Goal: Transaction & Acquisition: Book appointment/travel/reservation

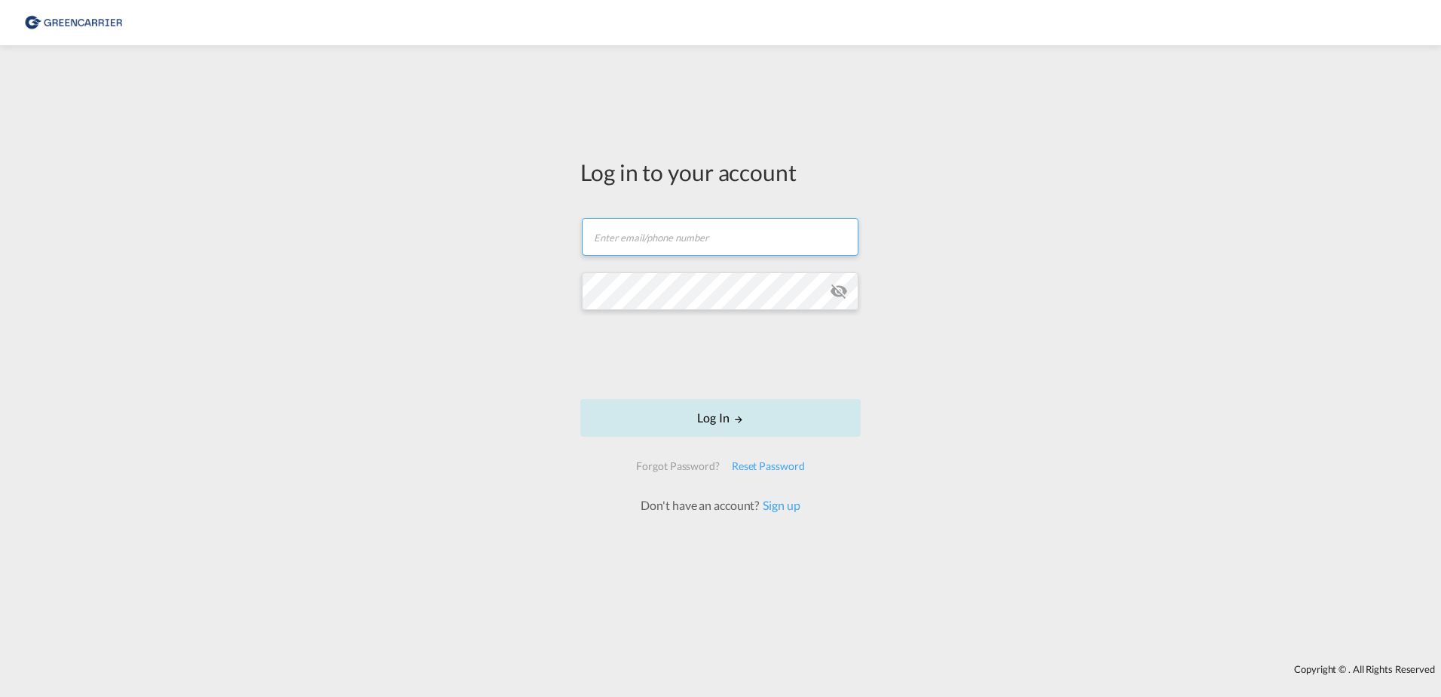
type input "[EMAIL_ADDRESS][DOMAIN_NAME]"
click at [769, 411] on button "Log In" at bounding box center [721, 418] width 280 height 38
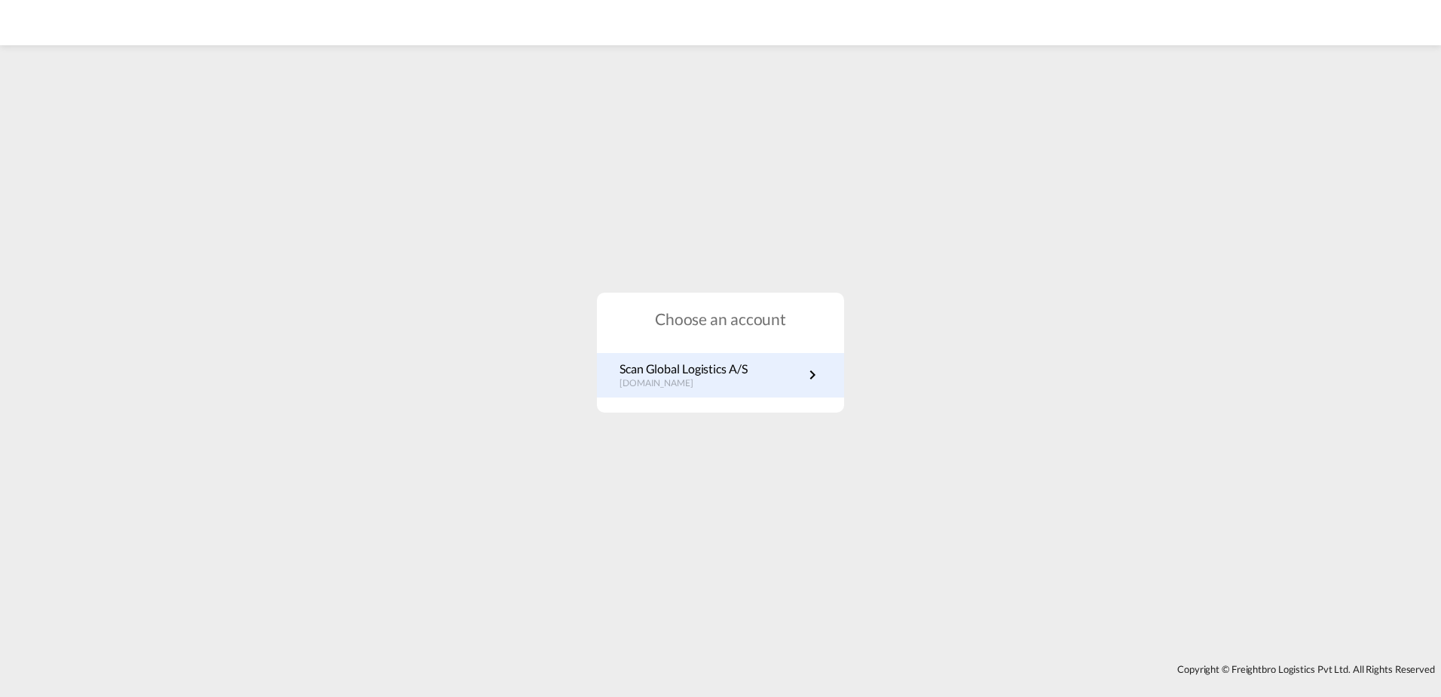
click at [724, 361] on p "Scan Global Logistics A/S" at bounding box center [684, 368] width 128 height 17
click at [770, 388] on link "Scan Global Logistics A/S [DOMAIN_NAME]" at bounding box center [721, 374] width 202 height 29
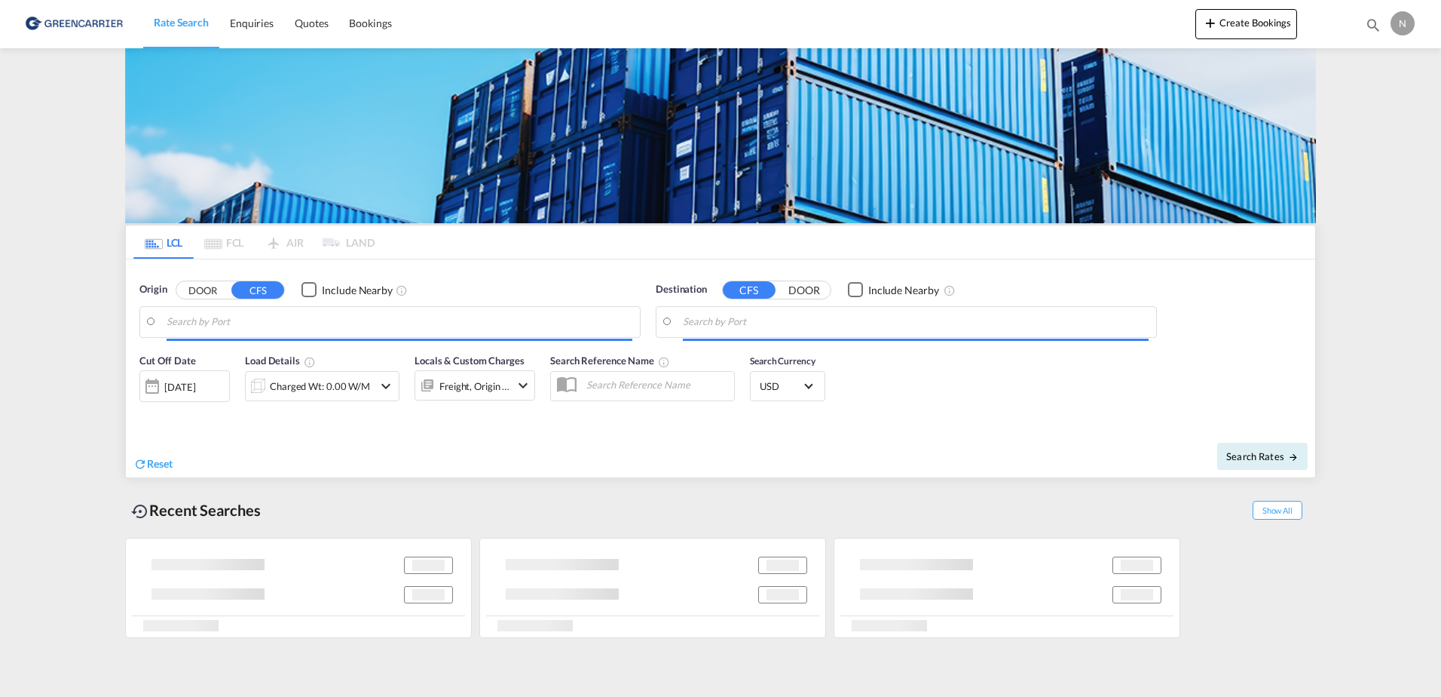
type input "Aarhus, DKAAR"
type input "Sharjah, AESHJ"
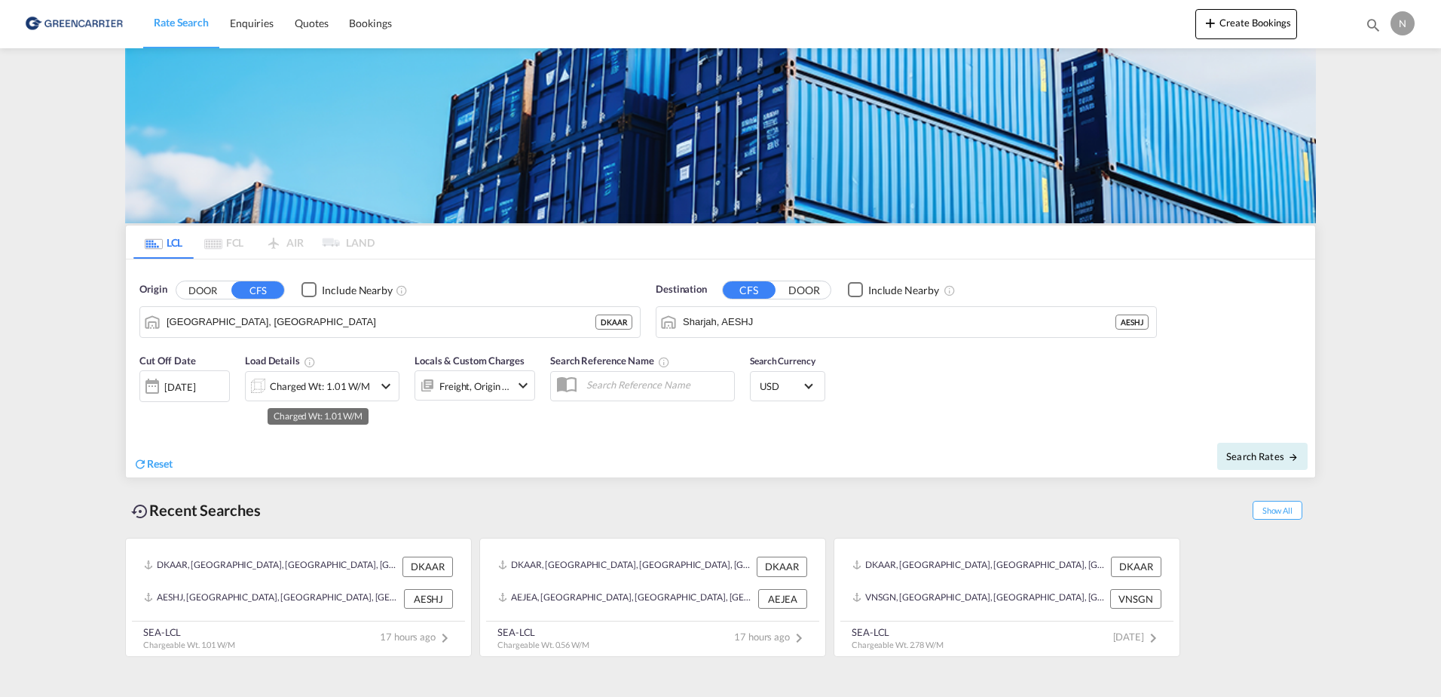
click at [307, 386] on div "Charged Wt: 1.01 W/M" at bounding box center [320, 385] width 100 height 21
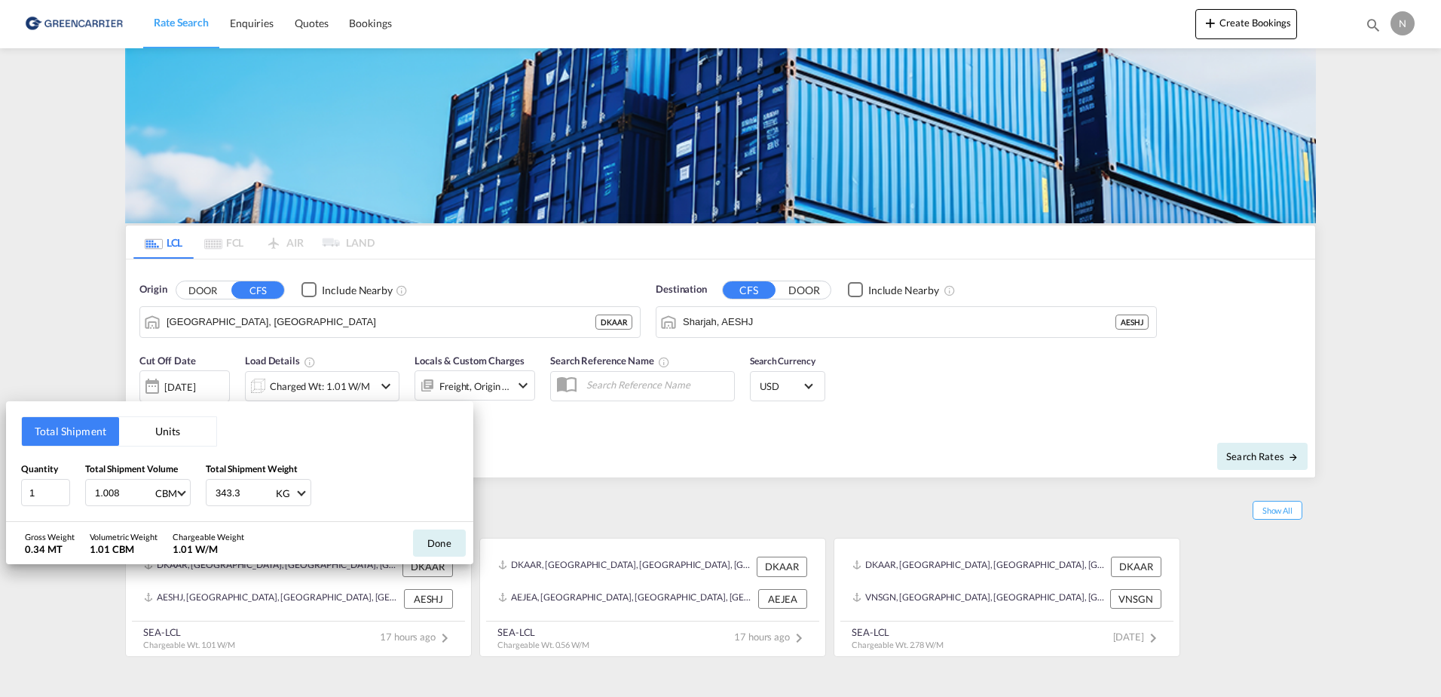
click at [124, 491] on input "1.008" at bounding box center [123, 492] width 60 height 26
drag, startPoint x: 124, startPoint y: 491, endPoint x: 68, endPoint y: 489, distance: 55.8
click at [68, 489] on div "Quantity 1 Total Shipment Volume 1.008 CBM CBM CFT Total Shipment Weight 343.3 …" at bounding box center [239, 483] width 437 height 45
type input "0.288"
type input "115.100"
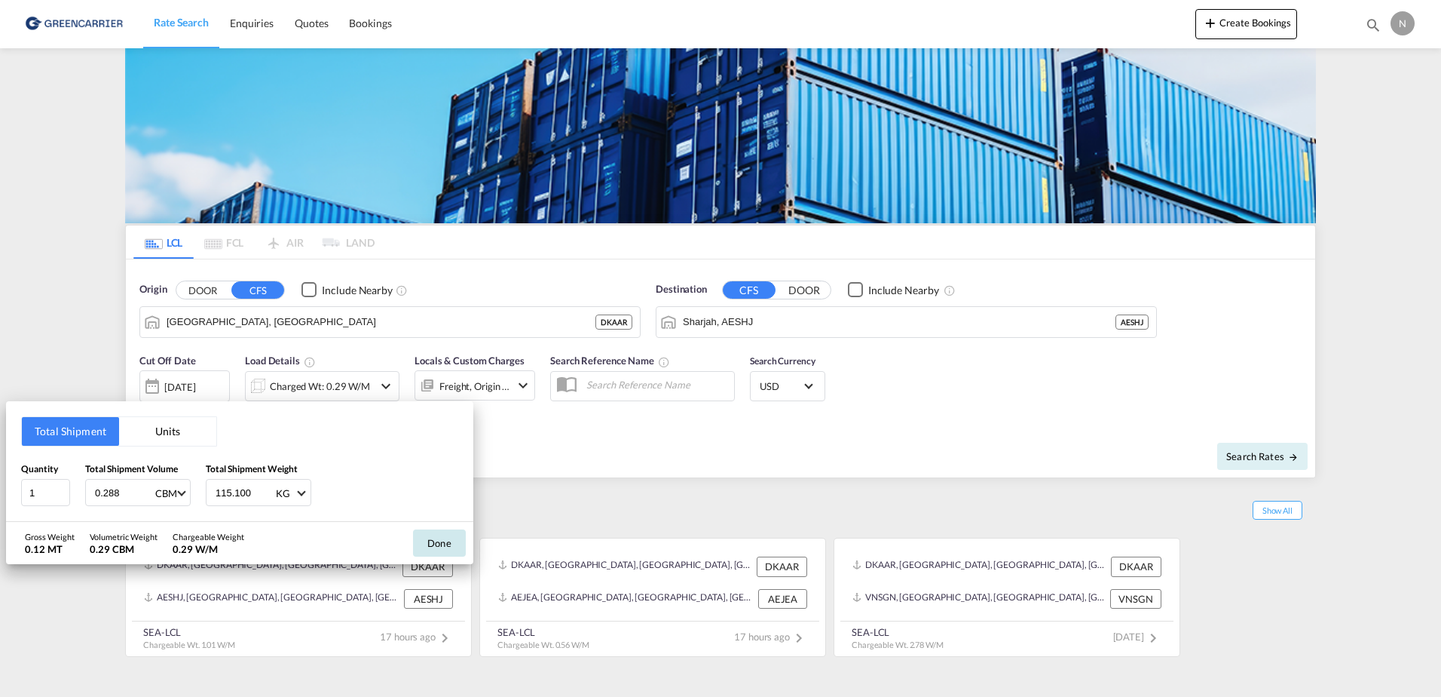
click at [432, 542] on button "Done" at bounding box center [439, 542] width 53 height 27
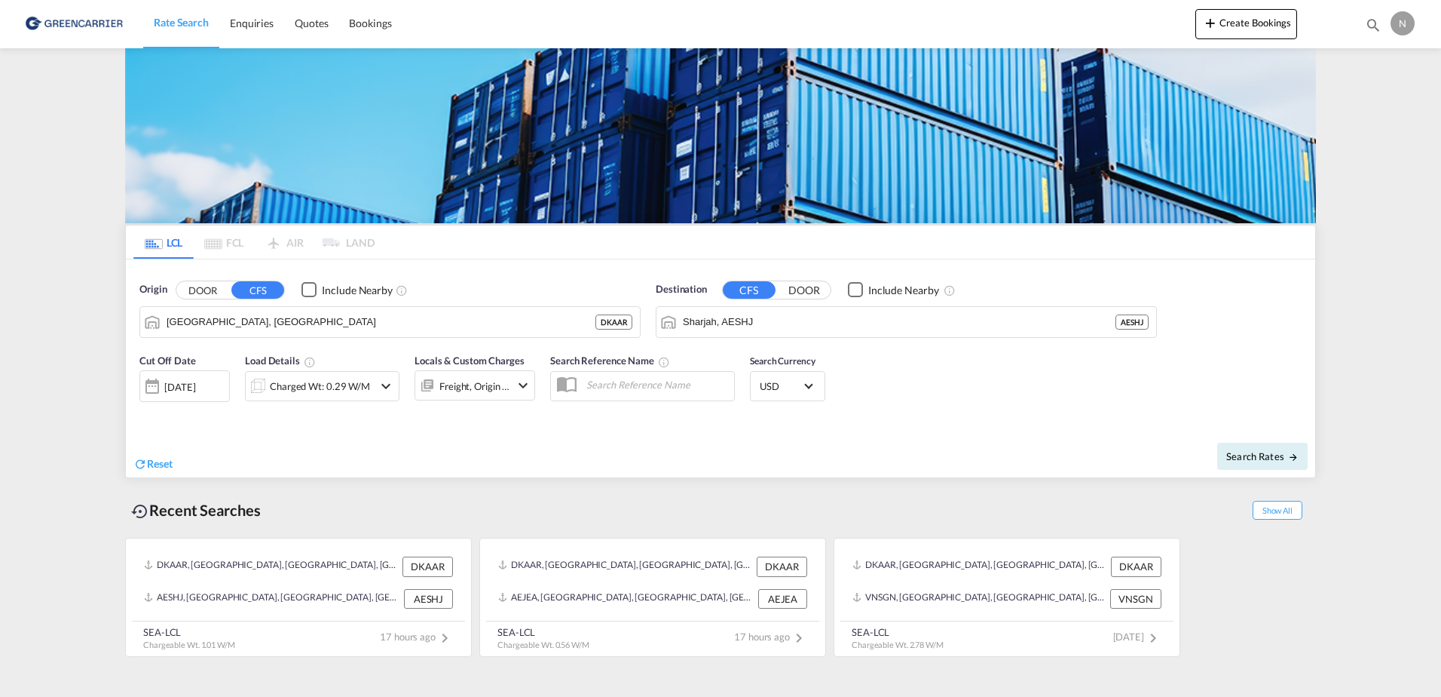
click at [262, 383] on div at bounding box center [258, 386] width 24 height 30
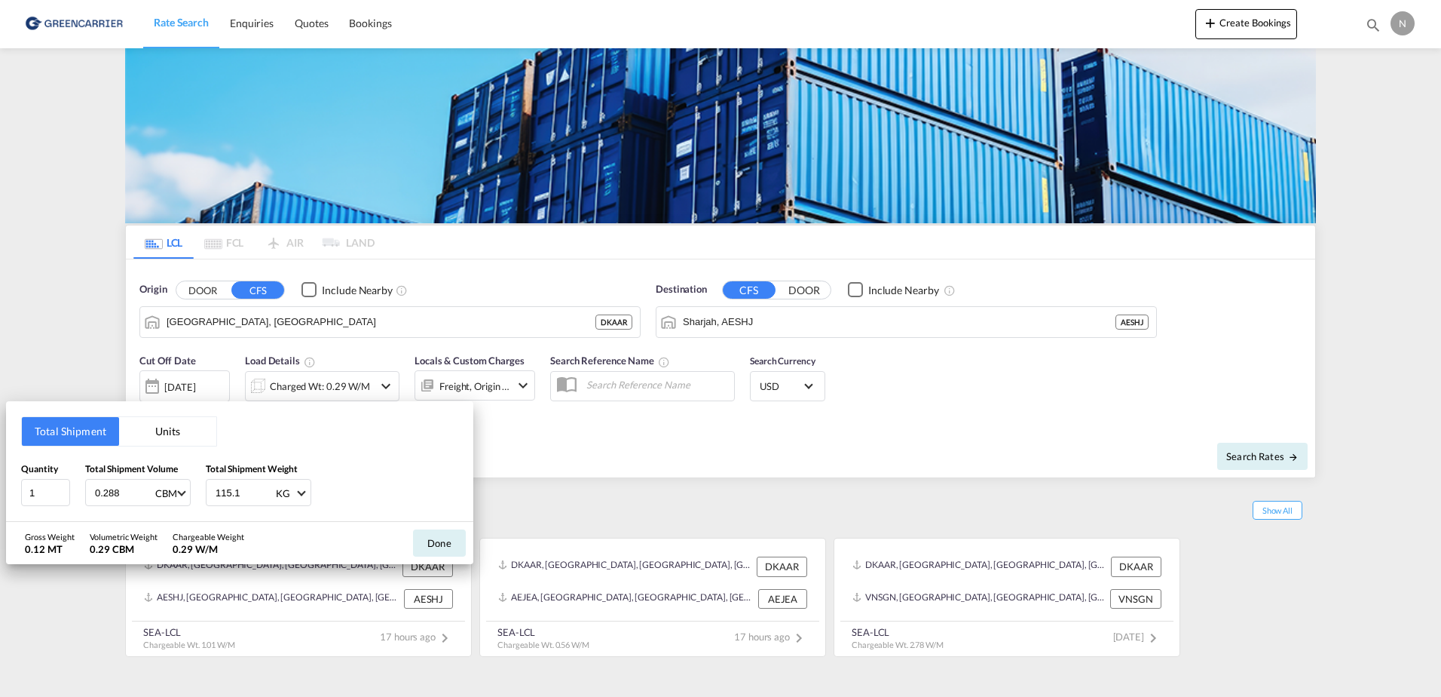
click at [556, 479] on div "Total Shipment Units Quantity 1 Total Shipment Volume 0.288 CBM CBM CFT Total S…" at bounding box center [720, 348] width 1441 height 697
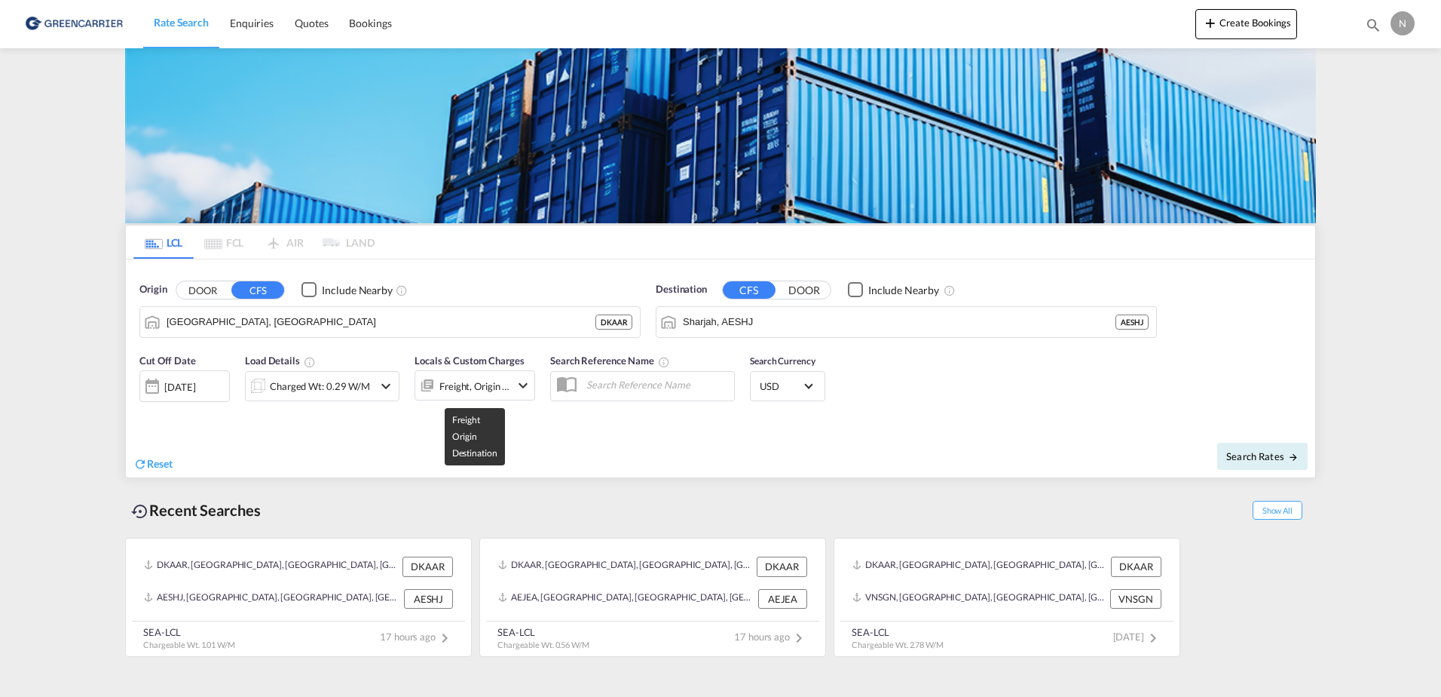
click at [456, 396] on div "Freight, Origin +1" at bounding box center [475, 385] width 71 height 21
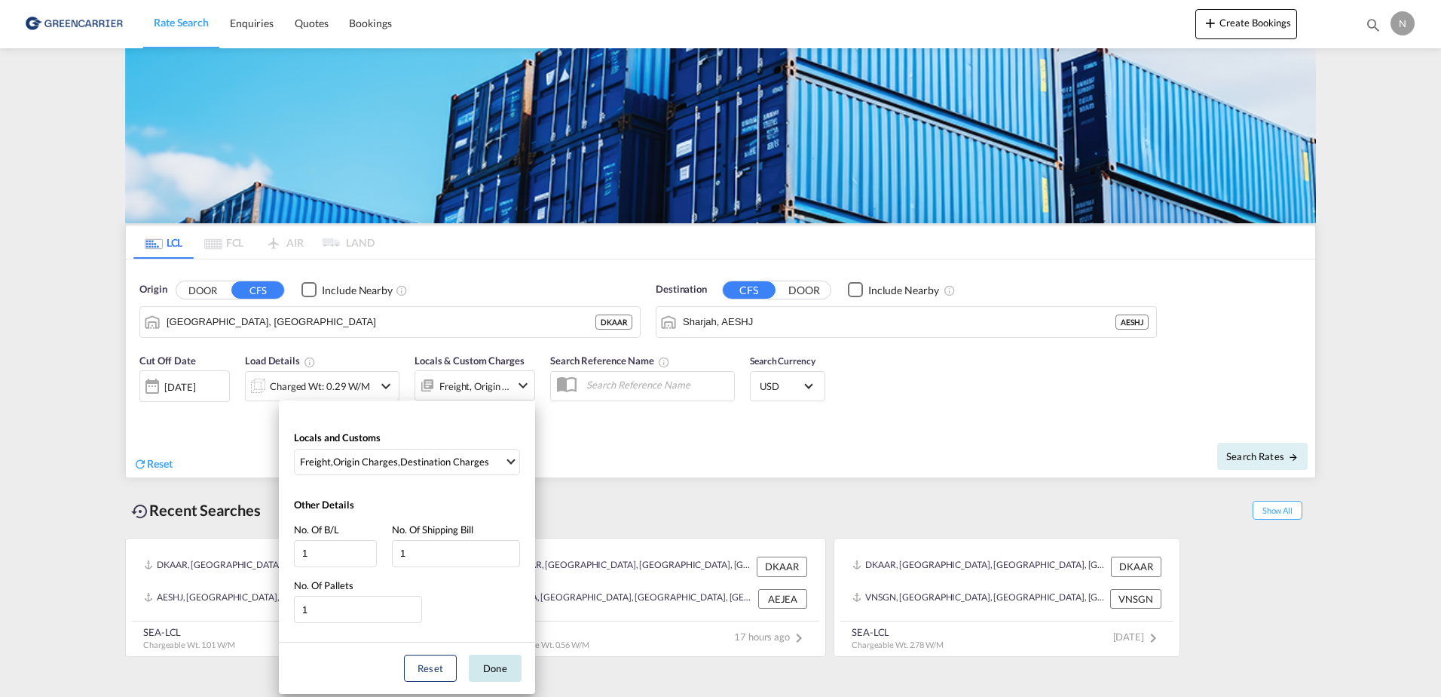
click at [501, 663] on button "Done" at bounding box center [495, 667] width 53 height 27
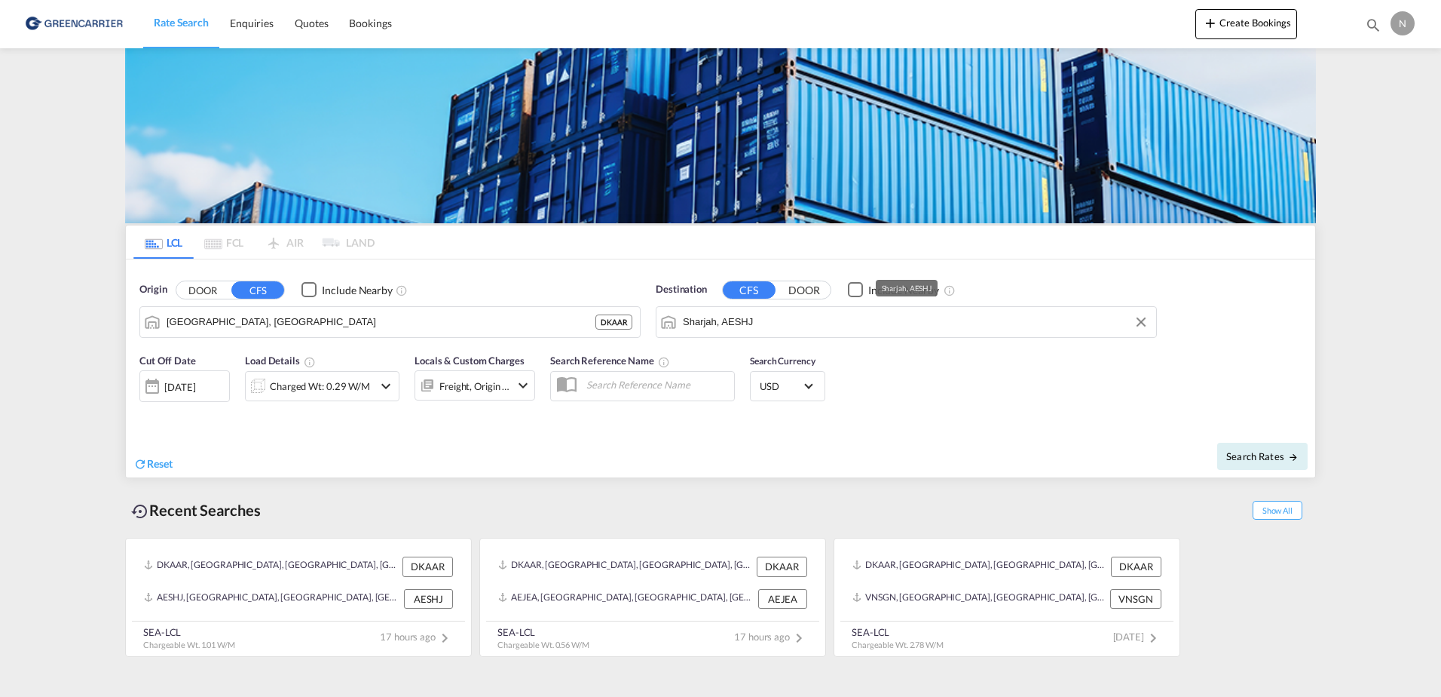
click at [813, 328] on input "Sharjah, AESHJ" at bounding box center [916, 322] width 466 height 23
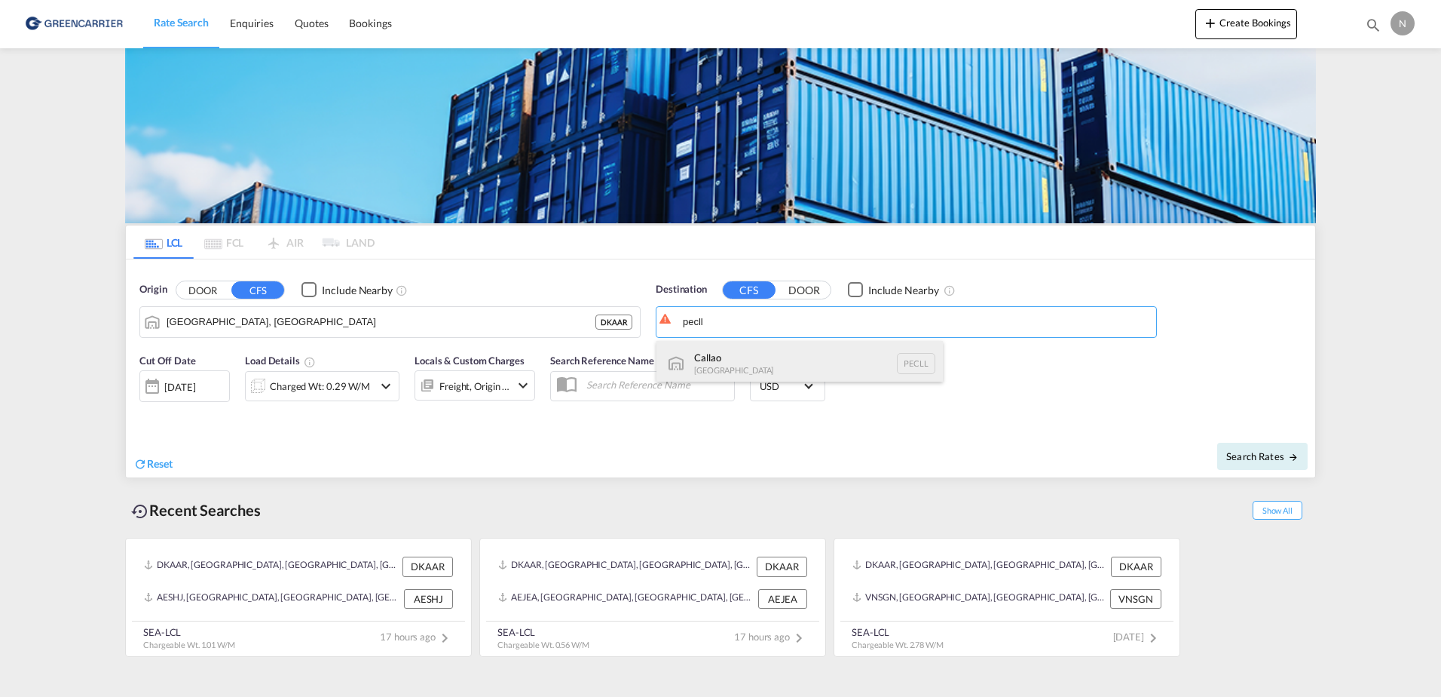
click at [773, 355] on div "Callao Peru PECLL" at bounding box center [800, 363] width 286 height 45
type input "Callao, PECLL"
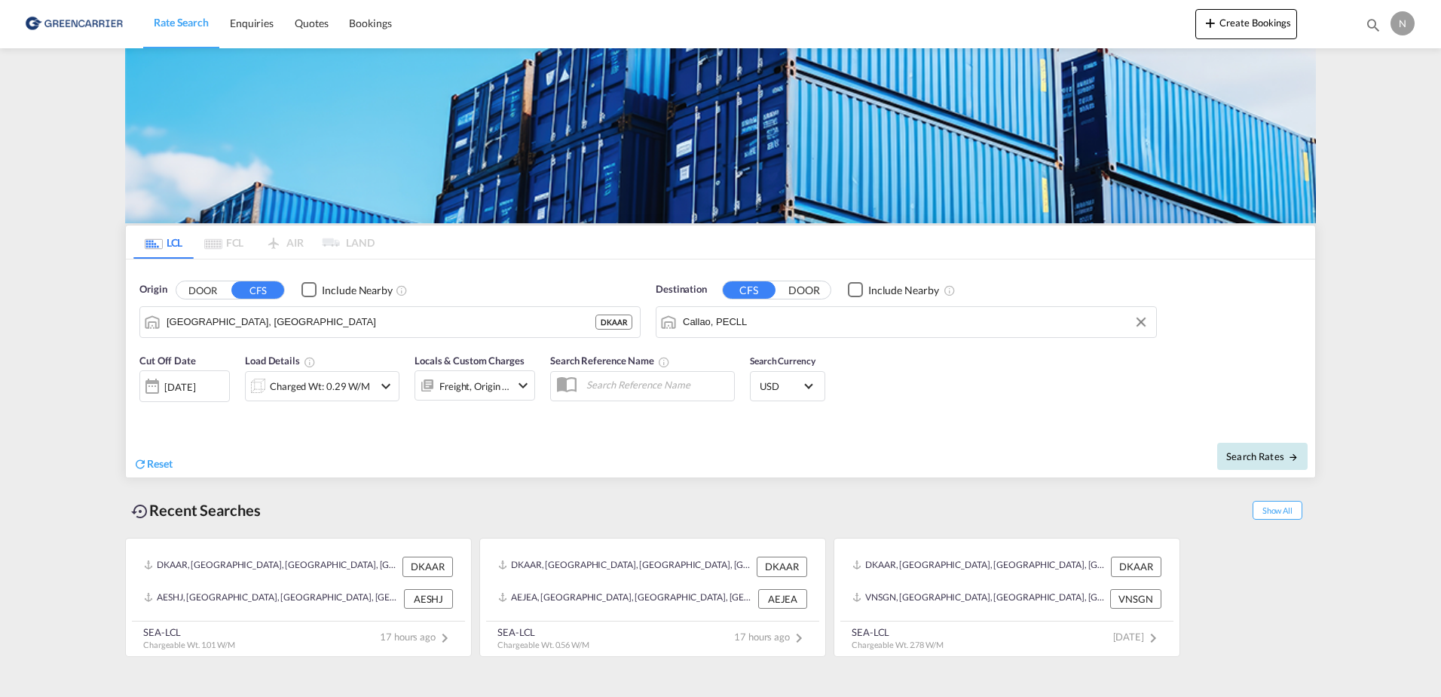
click at [1248, 455] on span "Search Rates" at bounding box center [1263, 456] width 72 height 12
type input "DKAAR to PECLL / 9 Oct 2025"
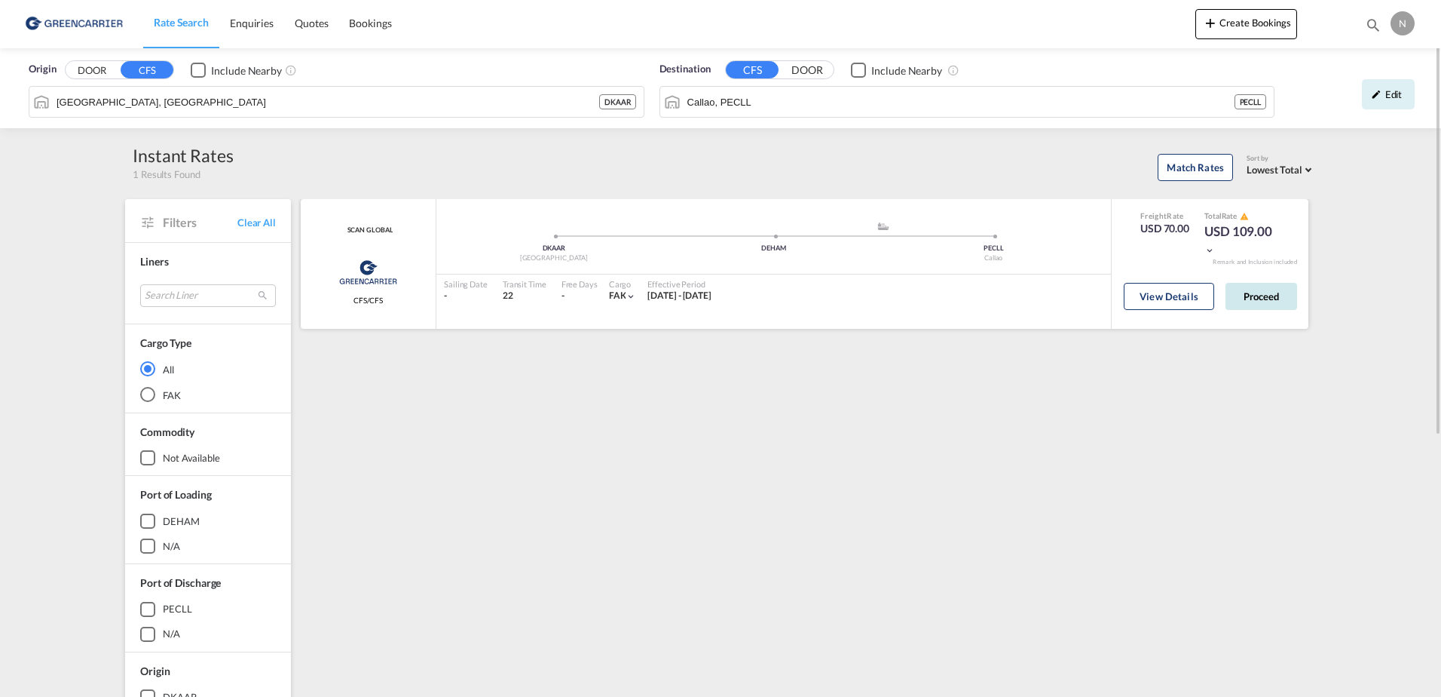
click at [1276, 298] on button "Proceed" at bounding box center [1262, 296] width 72 height 27
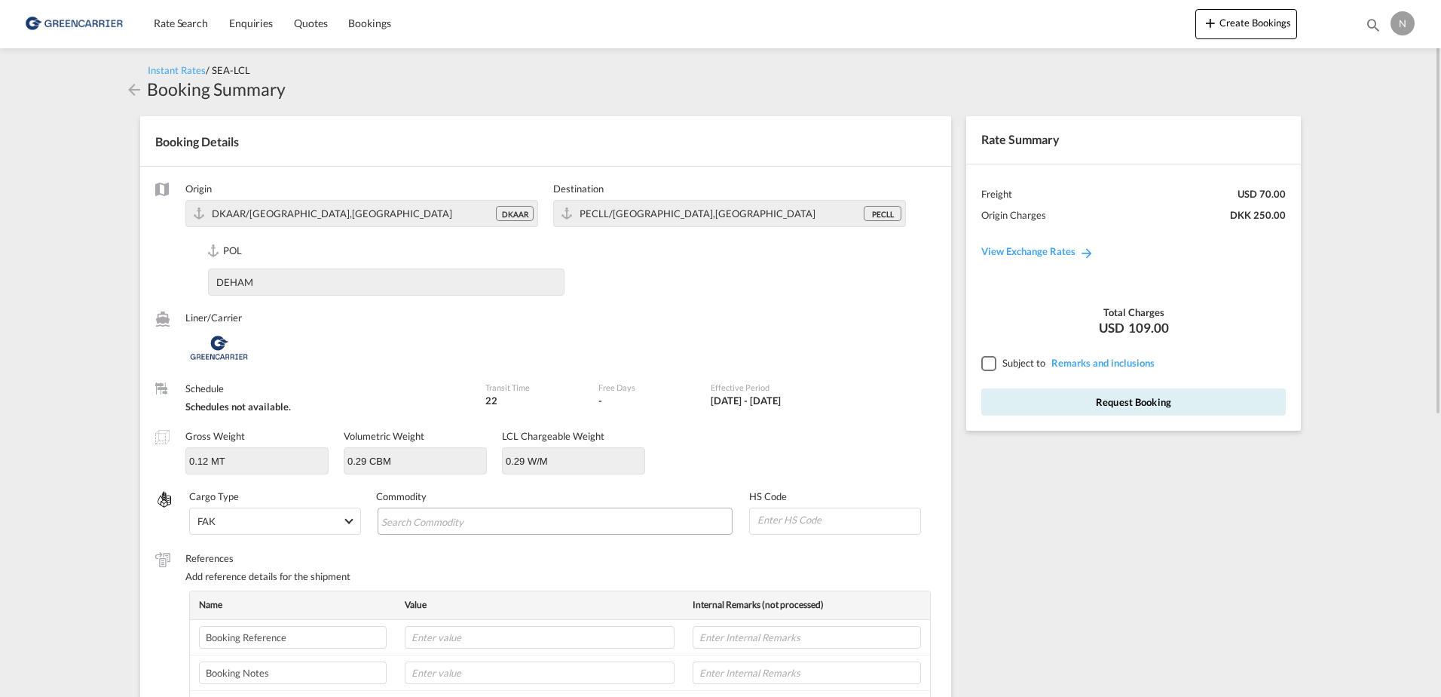
scroll to position [75, 0]
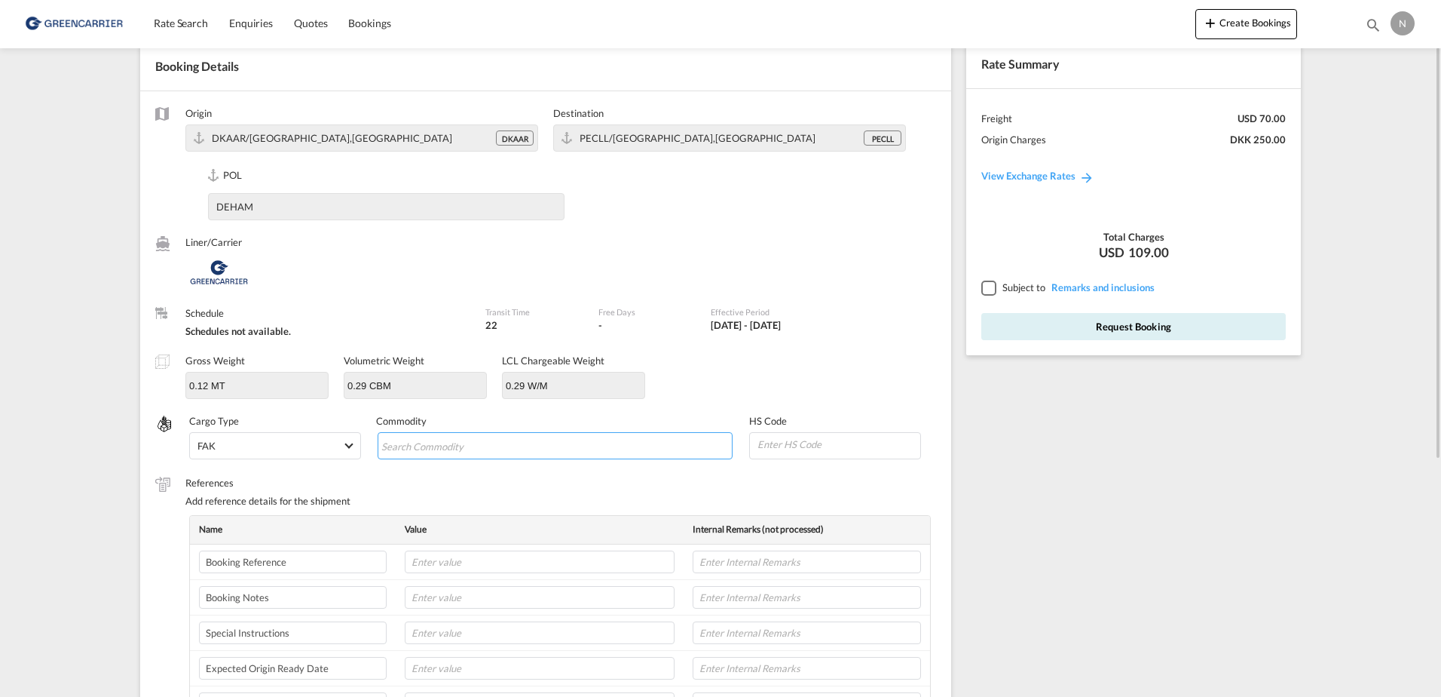
click at [449, 442] on input "Search Commodity" at bounding box center [450, 446] width 138 height 24
type input "ENZYMES"
type input "350790"
click at [453, 564] on input "text" at bounding box center [540, 561] width 270 height 23
paste input "CPH32106893"
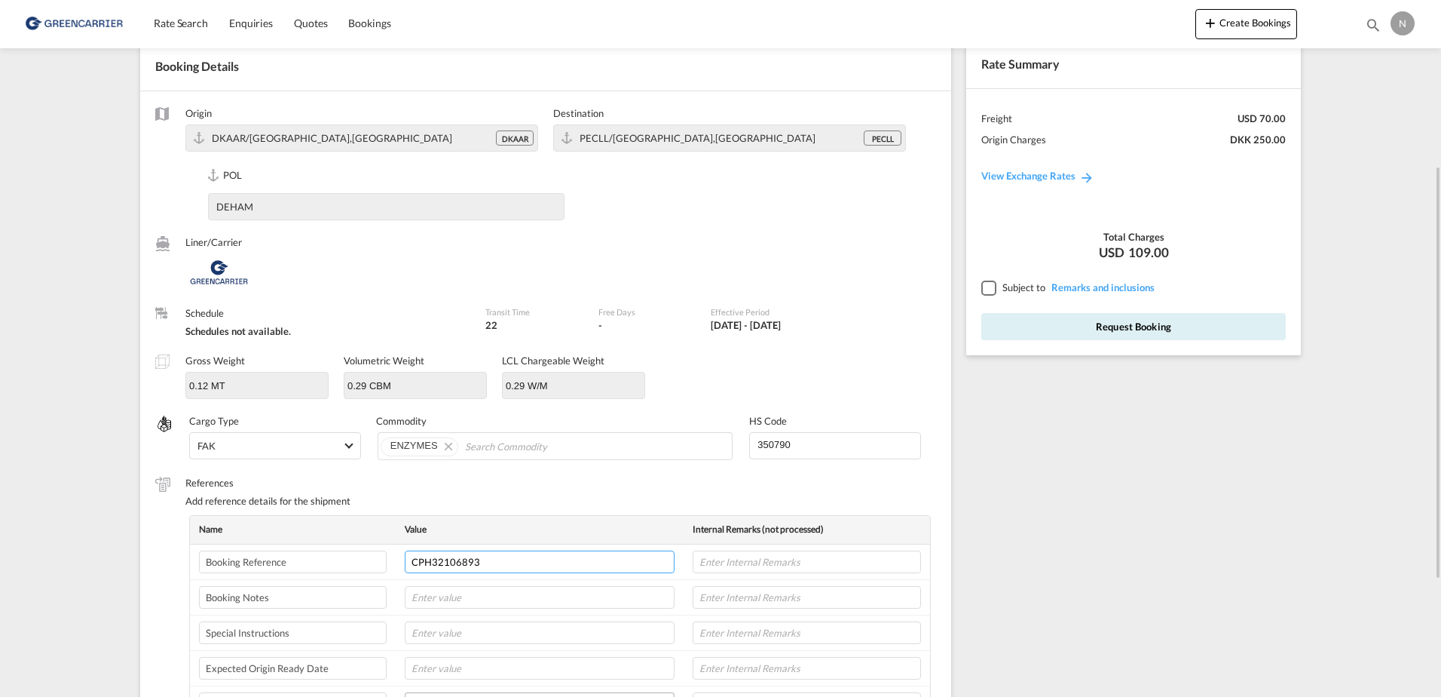
scroll to position [226, 0]
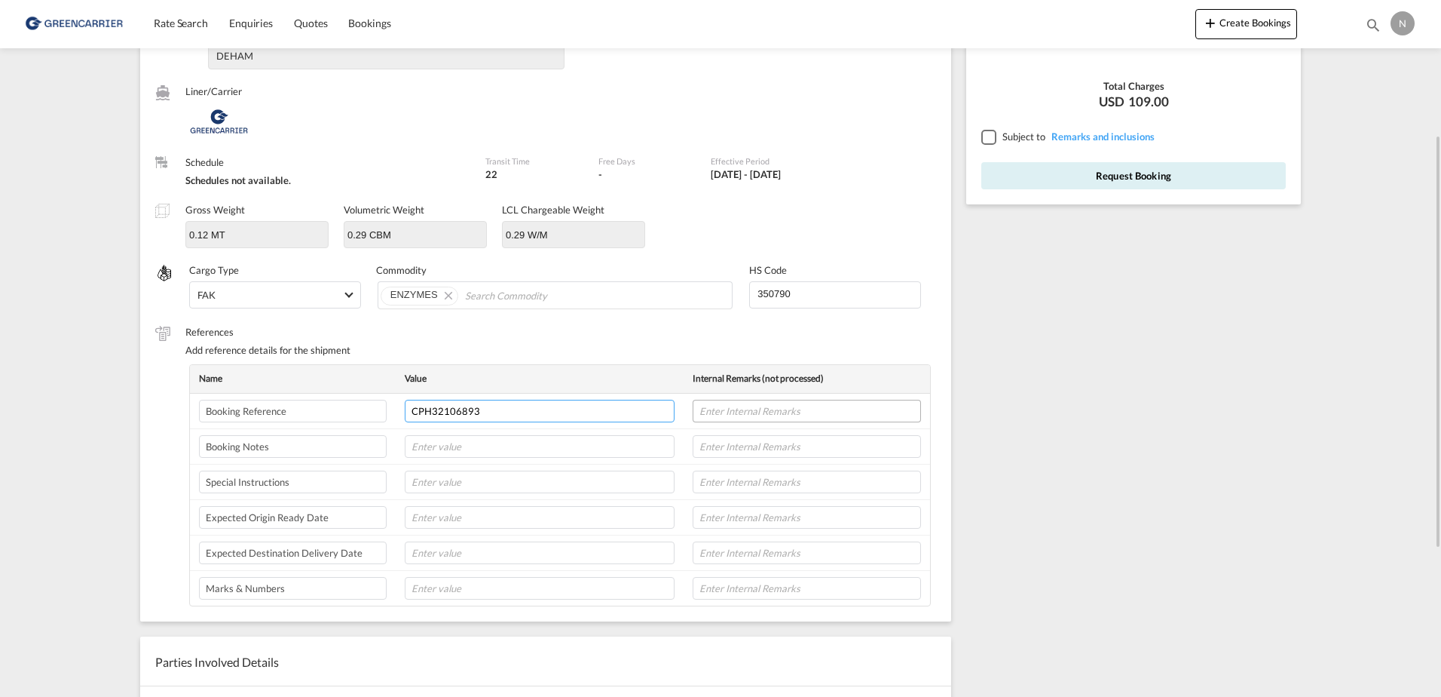
type input "CPH32106893"
click at [731, 418] on input "text" at bounding box center [807, 411] width 228 height 23
type input "NOVONESIS"
click at [421, 519] on input "text" at bounding box center [540, 517] width 270 height 23
type input "14-10-25"
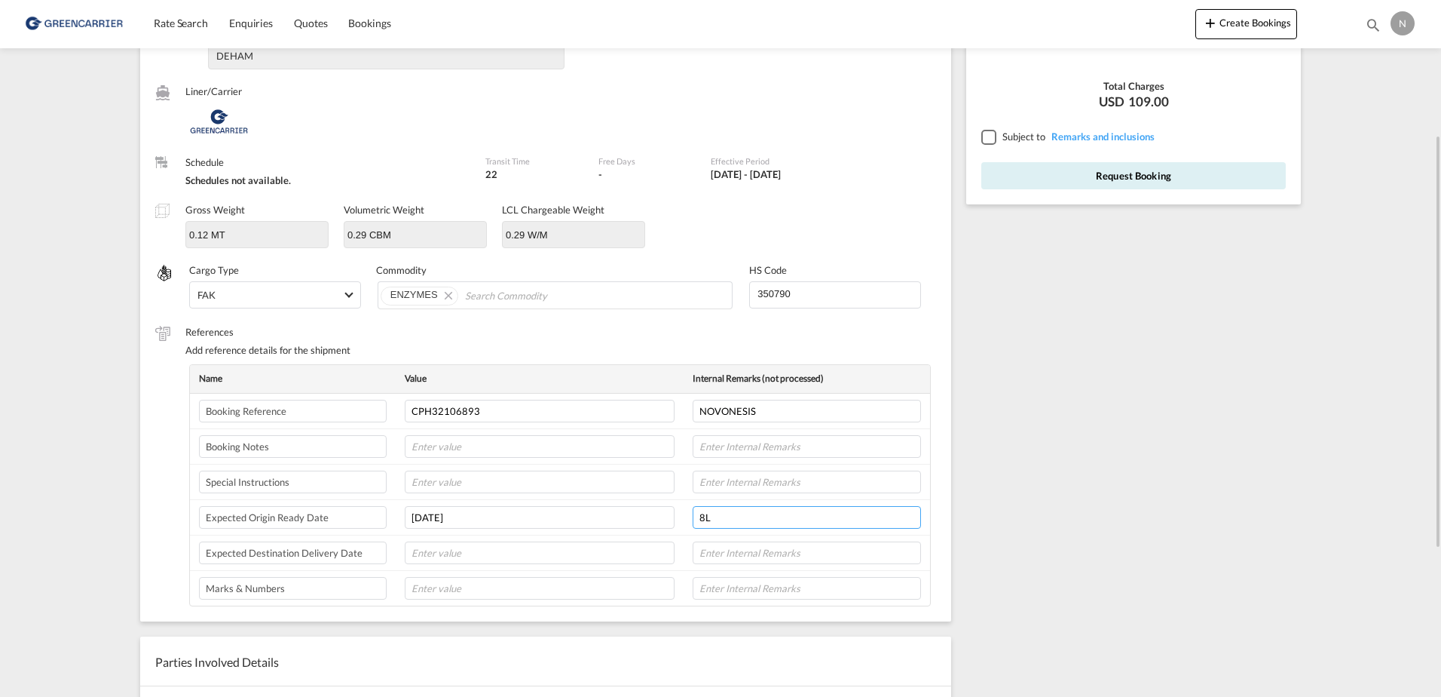
scroll to position [75, 0]
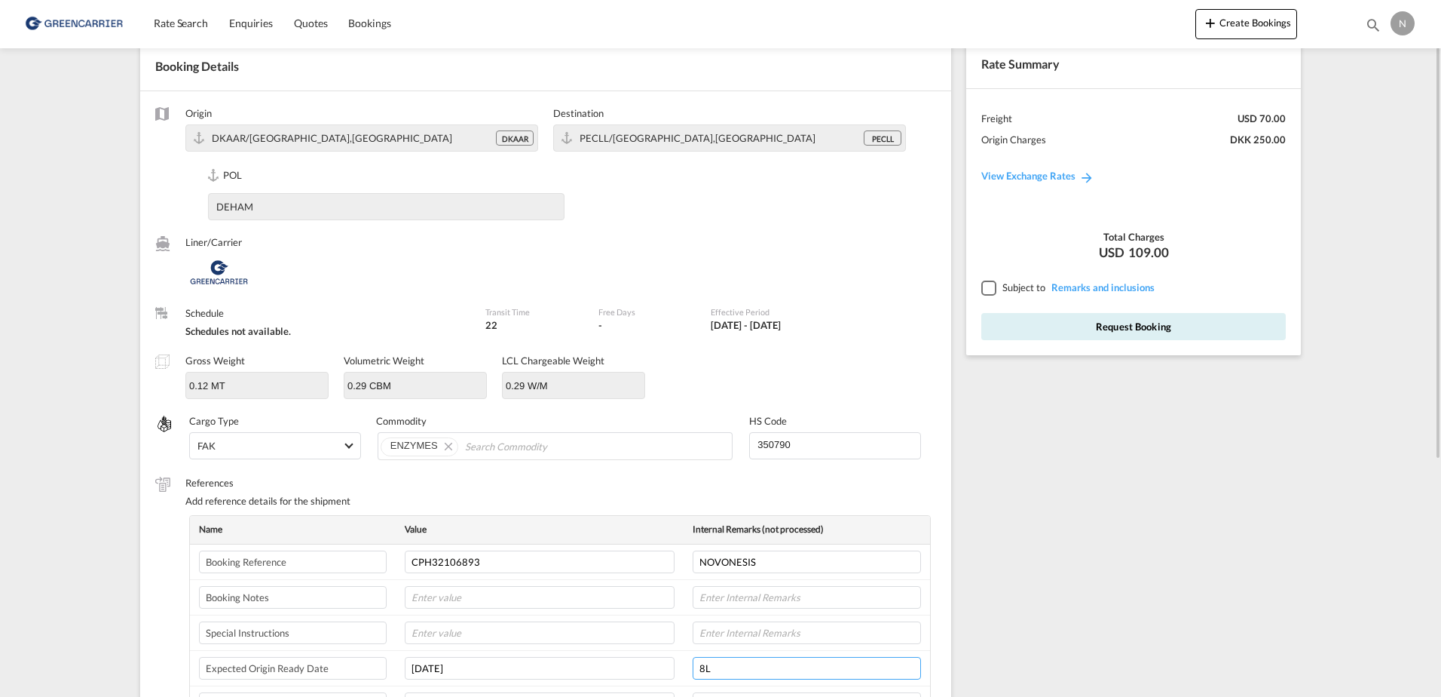
type input "8L"
click at [992, 286] on div at bounding box center [989, 287] width 14 height 14
click at [1068, 331] on button "Request Booking" at bounding box center [1134, 326] width 305 height 27
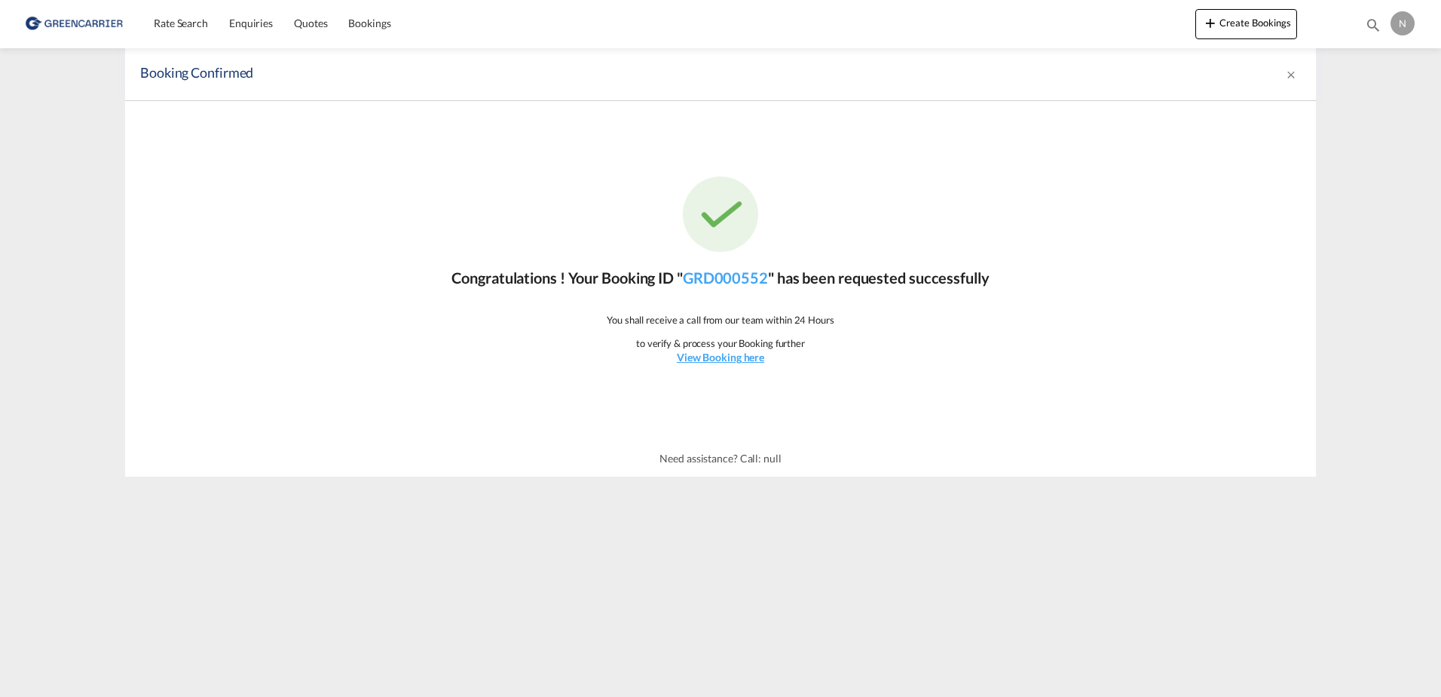
scroll to position [0, 0]
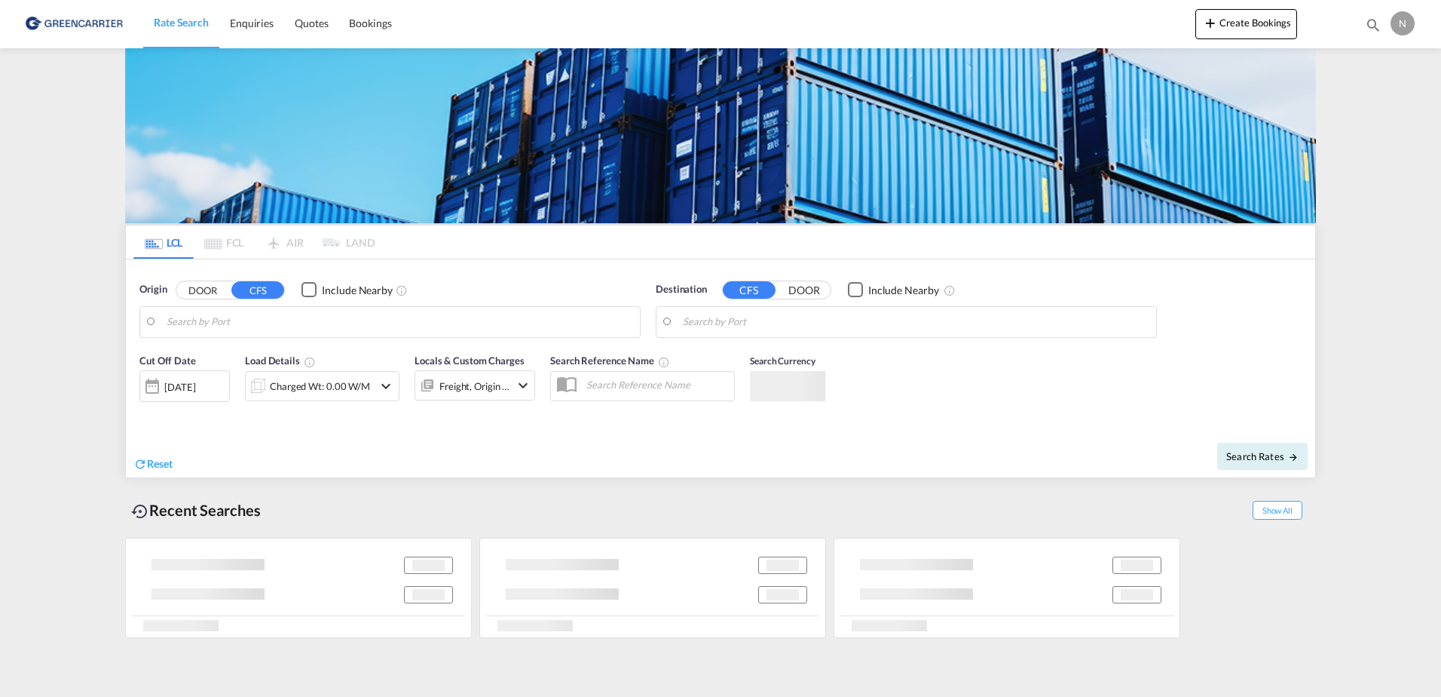
type input "Aarhus, DKAAR"
type input "Callao, PECLL"
